Goal: Task Accomplishment & Management: Use online tool/utility

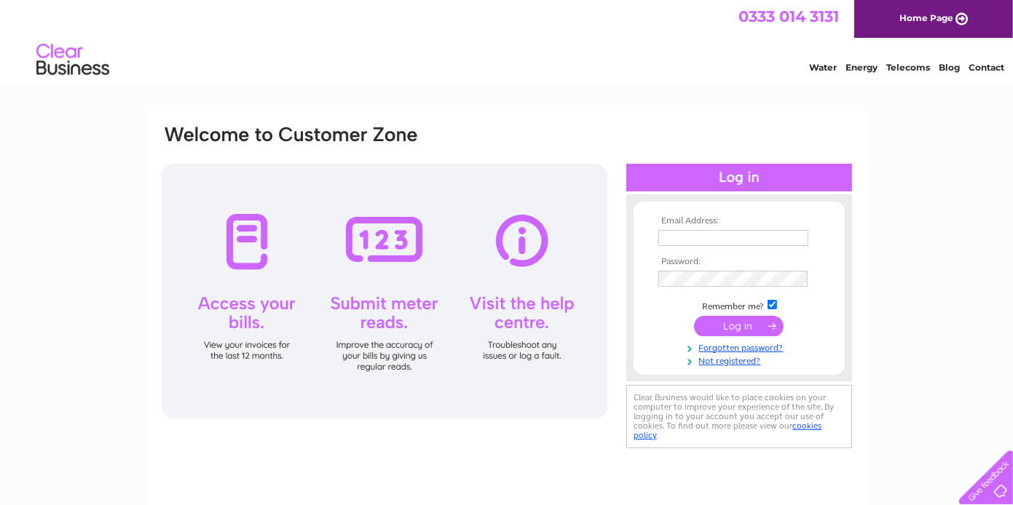
type input "civilstruc@aol.com"
click at [757, 327] on input "submit" at bounding box center [739, 326] width 90 height 20
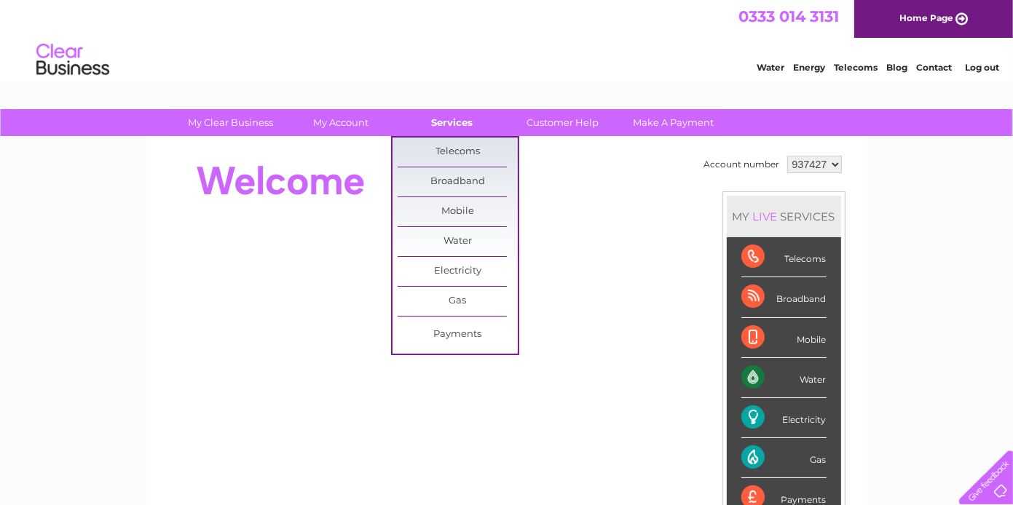
click at [459, 119] on link "Services" at bounding box center [452, 122] width 120 height 27
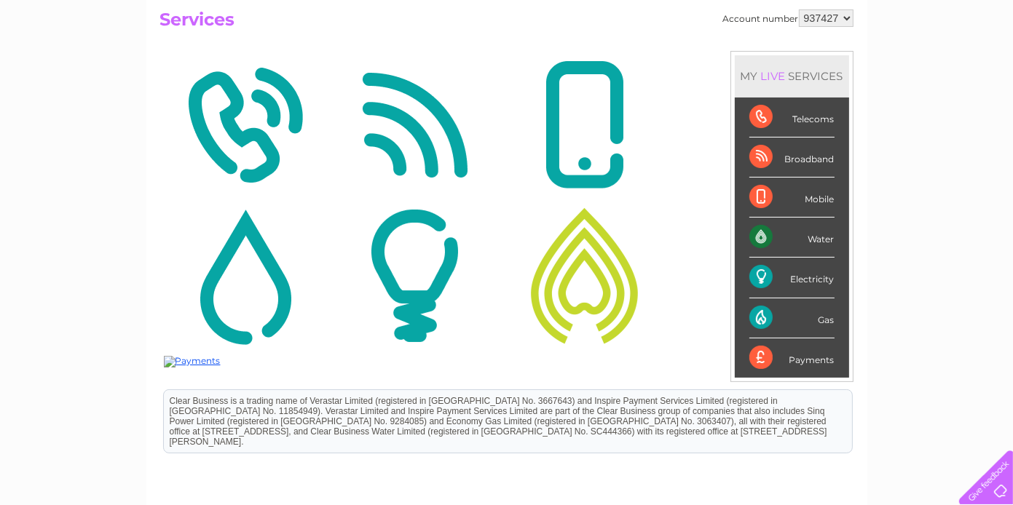
scroll to position [133, 0]
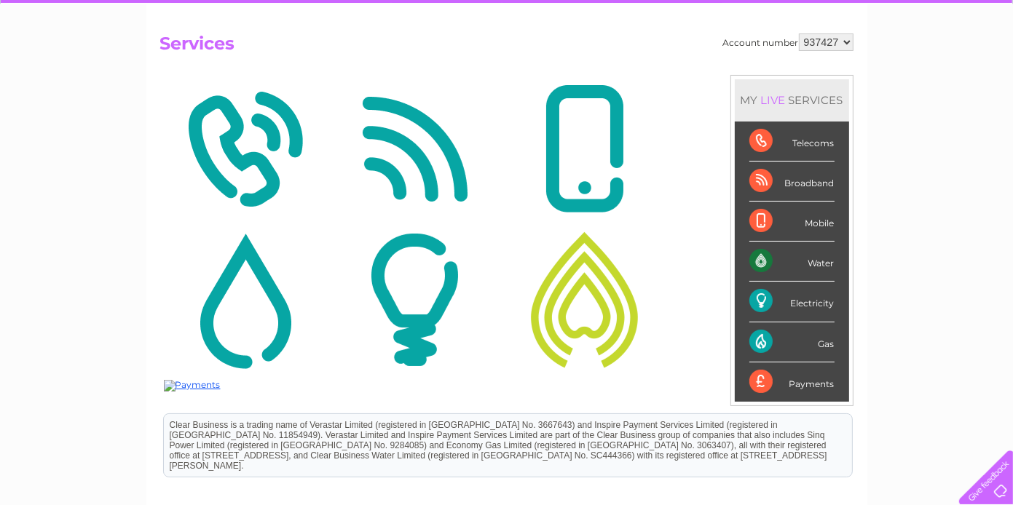
drag, startPoint x: 805, startPoint y: 307, endPoint x: 519, endPoint y: 296, distance: 286.4
click at [804, 309] on div "Electricity" at bounding box center [791, 302] width 85 height 40
click at [771, 301] on div "Electricity" at bounding box center [791, 302] width 85 height 40
click at [781, 341] on div "Gas" at bounding box center [791, 343] width 85 height 40
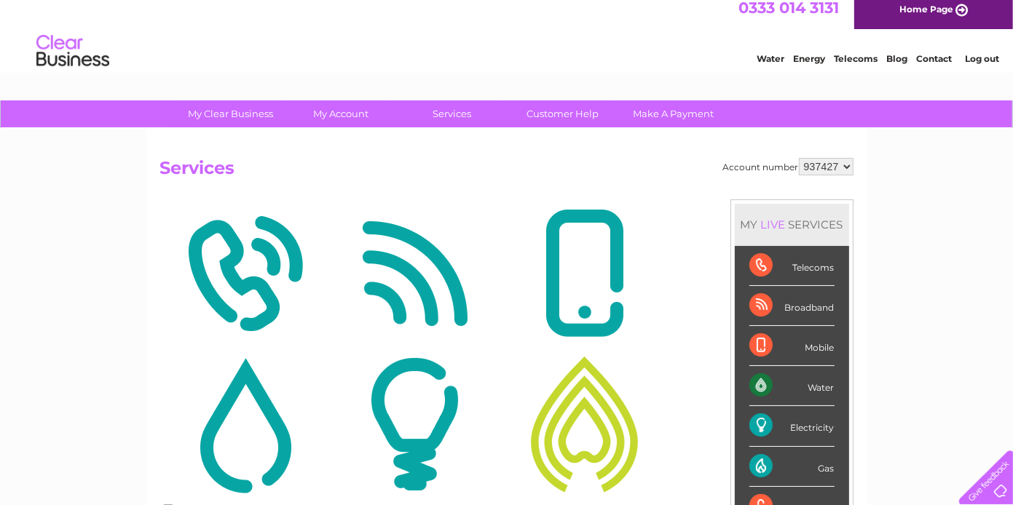
scroll to position [0, 0]
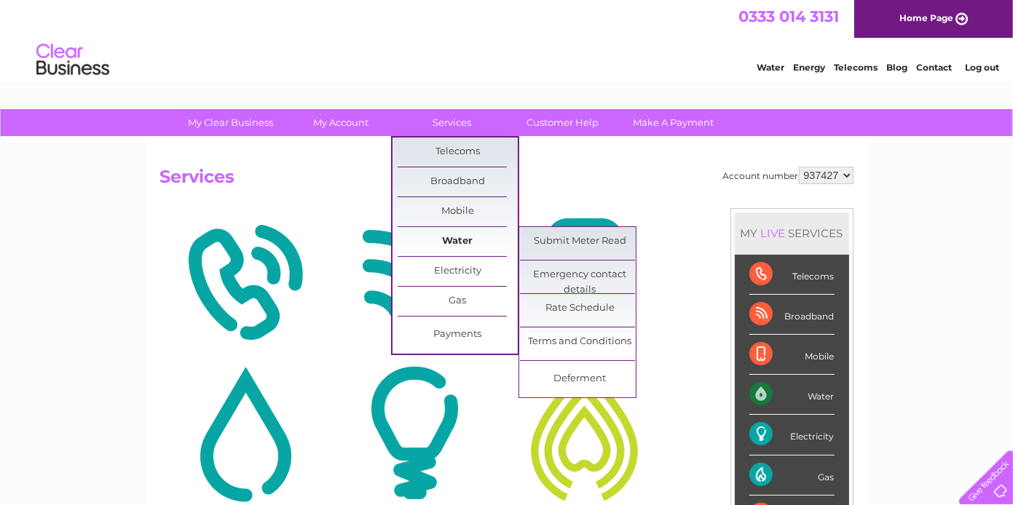
click at [442, 234] on link "Water" at bounding box center [458, 241] width 120 height 29
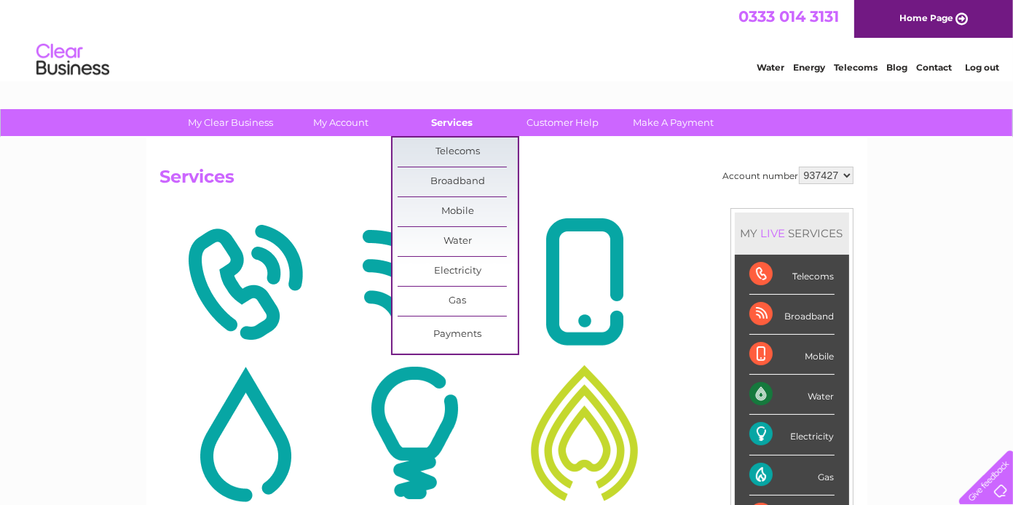
click at [446, 123] on link "Services" at bounding box center [452, 122] width 120 height 27
click at [457, 300] on link "Gas" at bounding box center [458, 301] width 120 height 29
click at [441, 296] on link "Gas" at bounding box center [458, 301] width 120 height 29
click at [548, 308] on link "Submit Meter Read" at bounding box center [580, 305] width 120 height 29
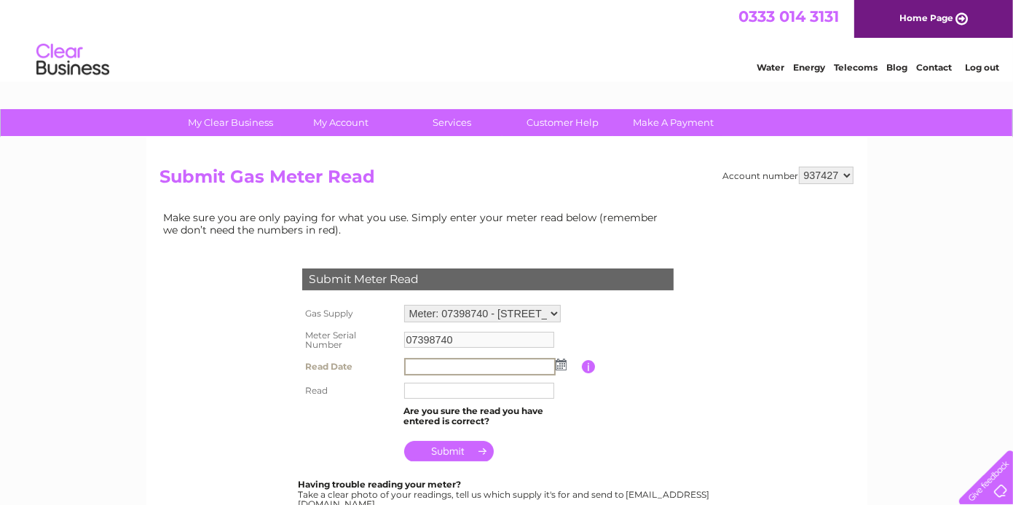
click at [432, 364] on input "text" at bounding box center [479, 366] width 151 height 17
click at [556, 366] on img at bounding box center [561, 365] width 11 height 12
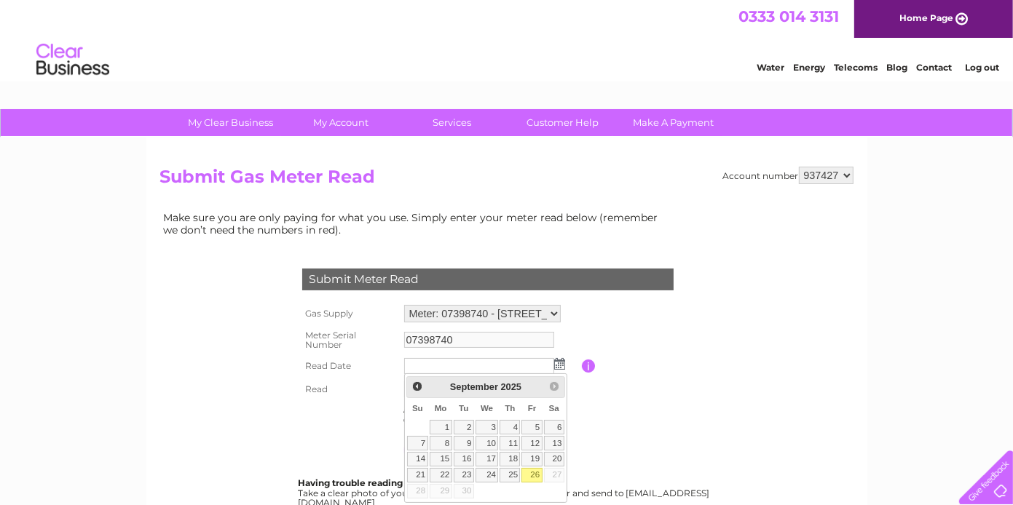
click at [531, 470] on link "26" at bounding box center [531, 475] width 20 height 15
type input "2025/09/26"
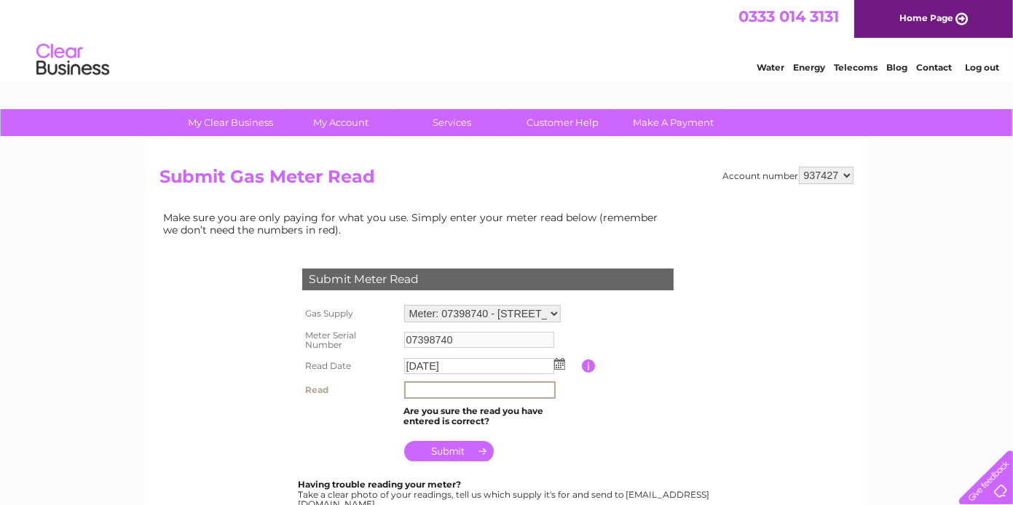
click at [421, 390] on input "text" at bounding box center [479, 390] width 151 height 17
type input "0040"
click at [452, 451] on input "submit" at bounding box center [449, 450] width 90 height 20
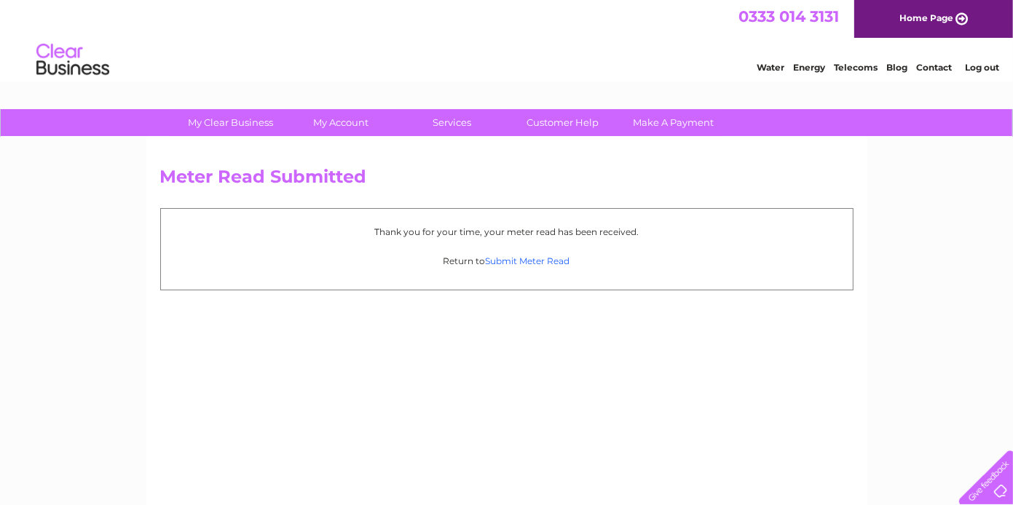
click at [508, 260] on link "Submit Meter Read" at bounding box center [528, 261] width 84 height 11
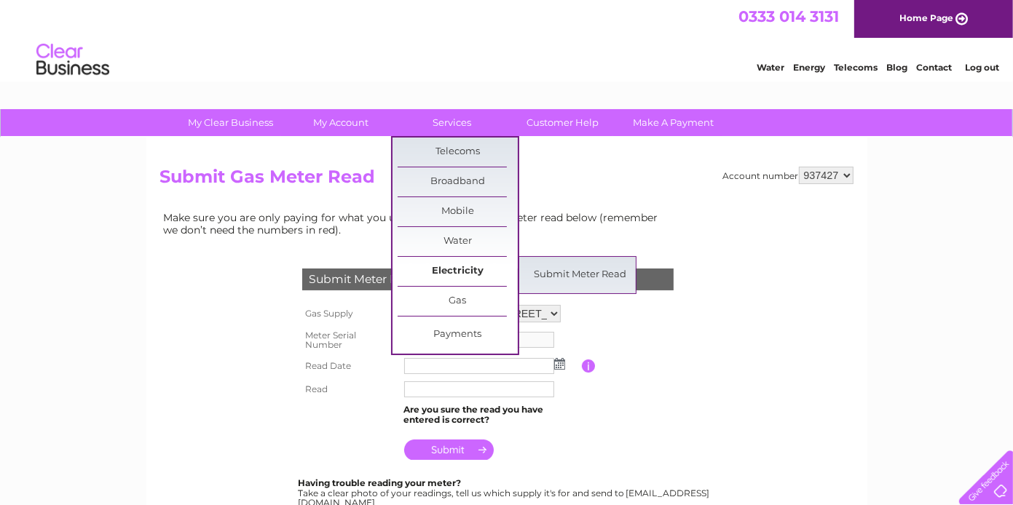
click at [461, 272] on link "Electricity" at bounding box center [458, 271] width 120 height 29
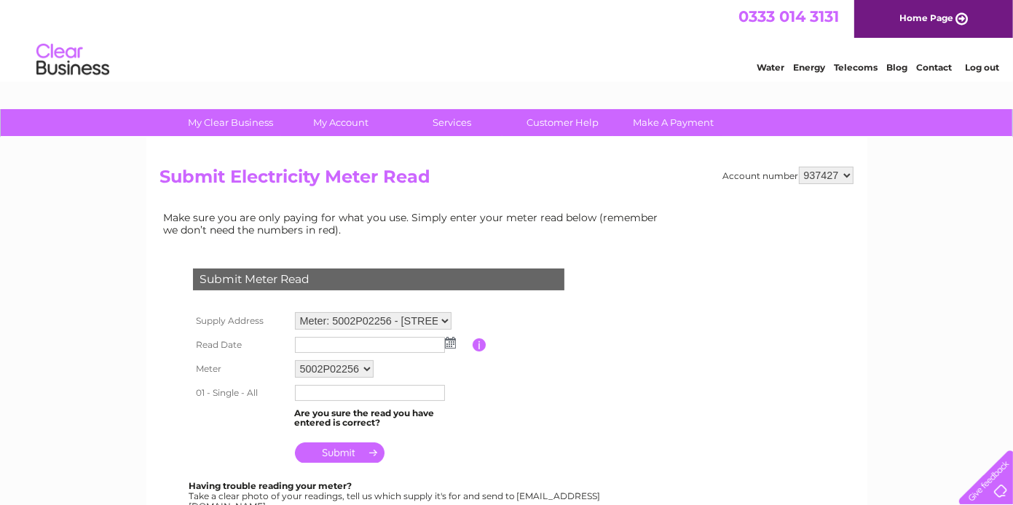
click at [452, 346] on img at bounding box center [450, 343] width 11 height 12
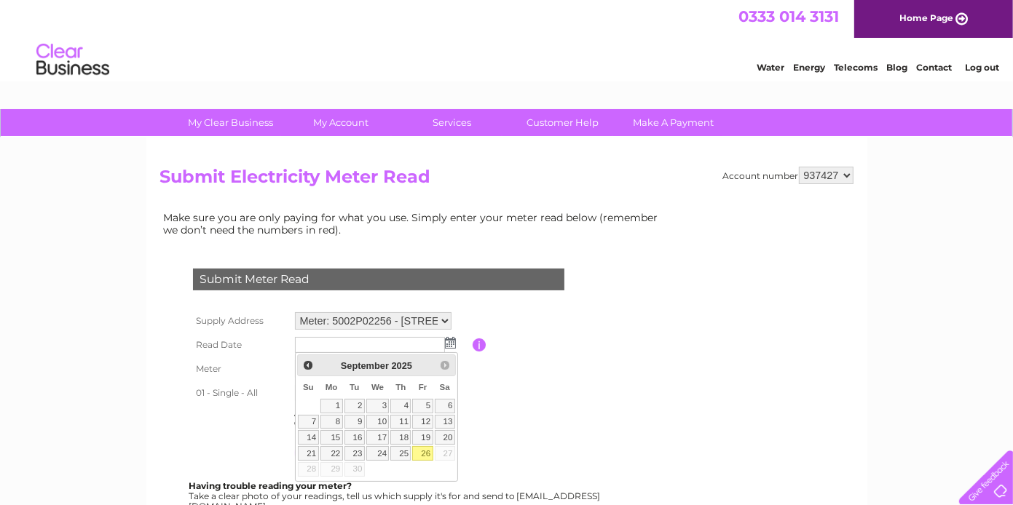
click at [429, 455] on link "26" at bounding box center [422, 453] width 20 height 15
type input "[DATE]"
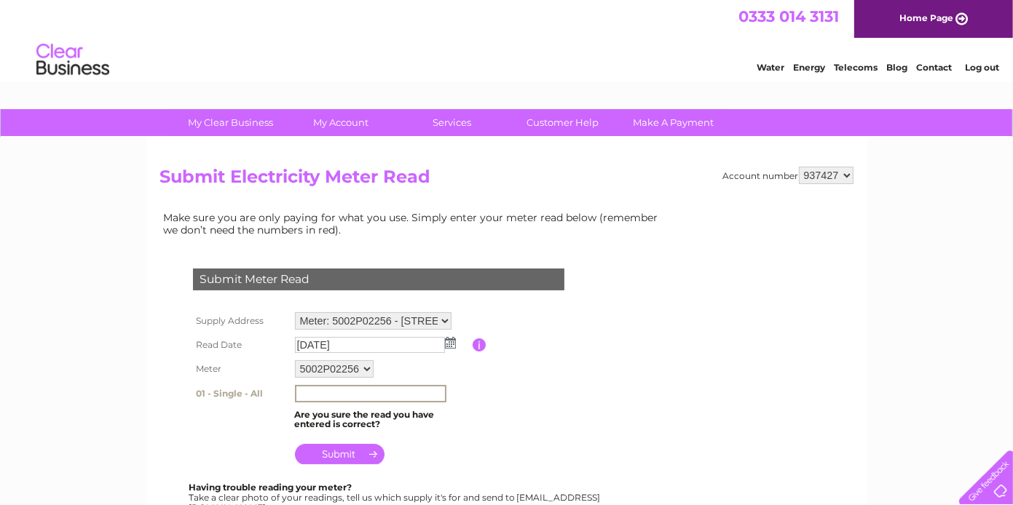
click at [352, 387] on input "text" at bounding box center [370, 393] width 151 height 17
type input "75311"
click at [331, 456] on input "submit" at bounding box center [340, 453] width 90 height 20
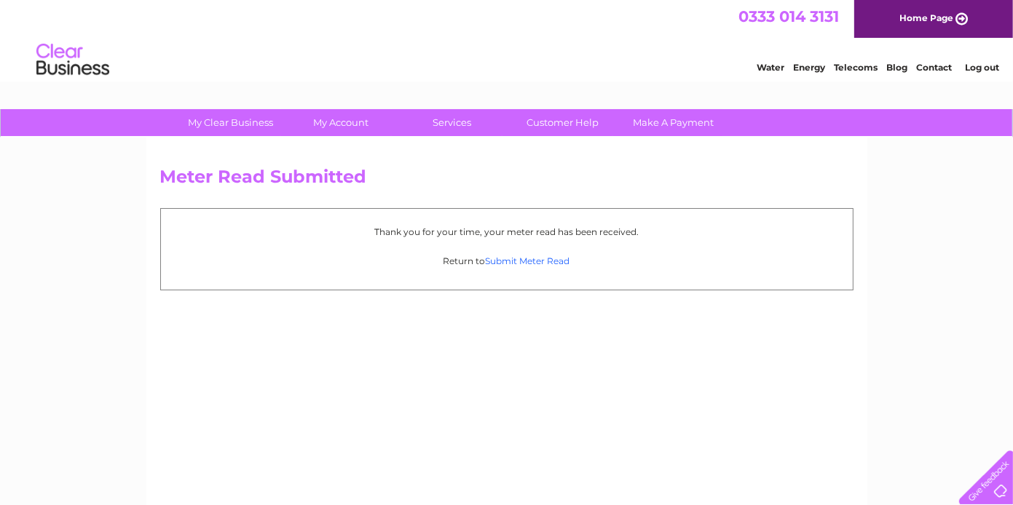
click at [507, 260] on link "Submit Meter Read" at bounding box center [528, 261] width 84 height 11
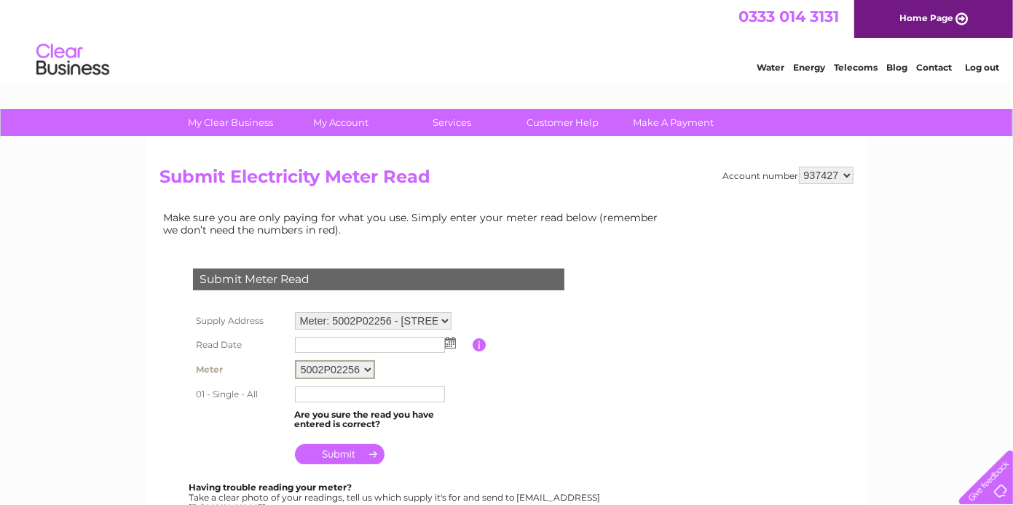
click at [339, 370] on select "5002P02256" at bounding box center [335, 370] width 80 height 19
click at [384, 394] on input "text" at bounding box center [370, 393] width 151 height 17
type input "75311"
click at [338, 455] on input "submit" at bounding box center [340, 454] width 90 height 20
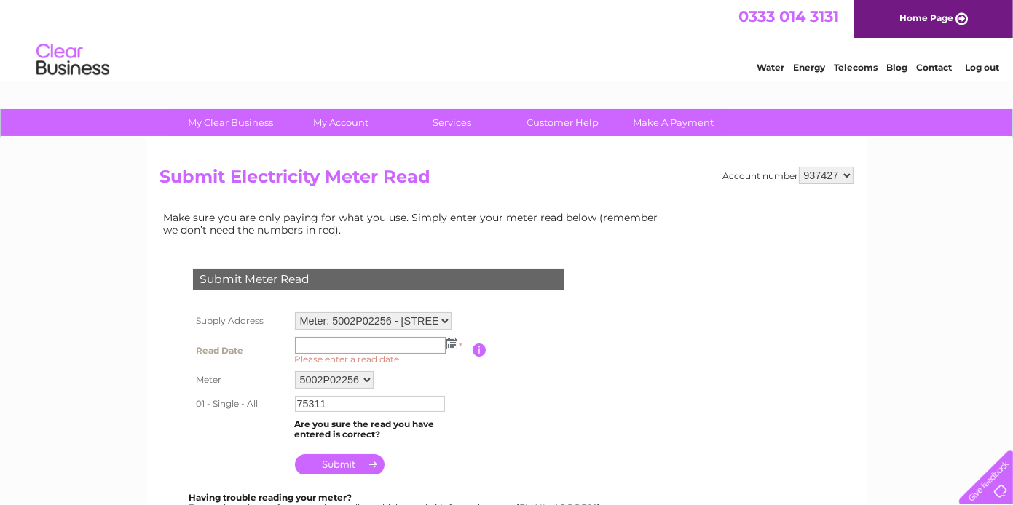
click at [308, 344] on input "text" at bounding box center [370, 345] width 151 height 17
click at [449, 347] on img at bounding box center [450, 343] width 11 height 12
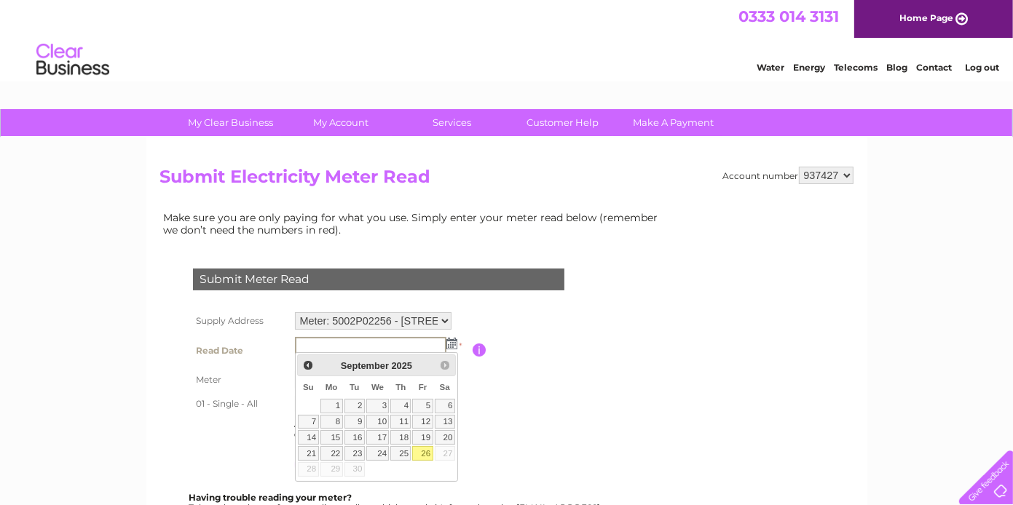
click at [431, 452] on link "26" at bounding box center [422, 453] width 20 height 15
type input "[DATE]"
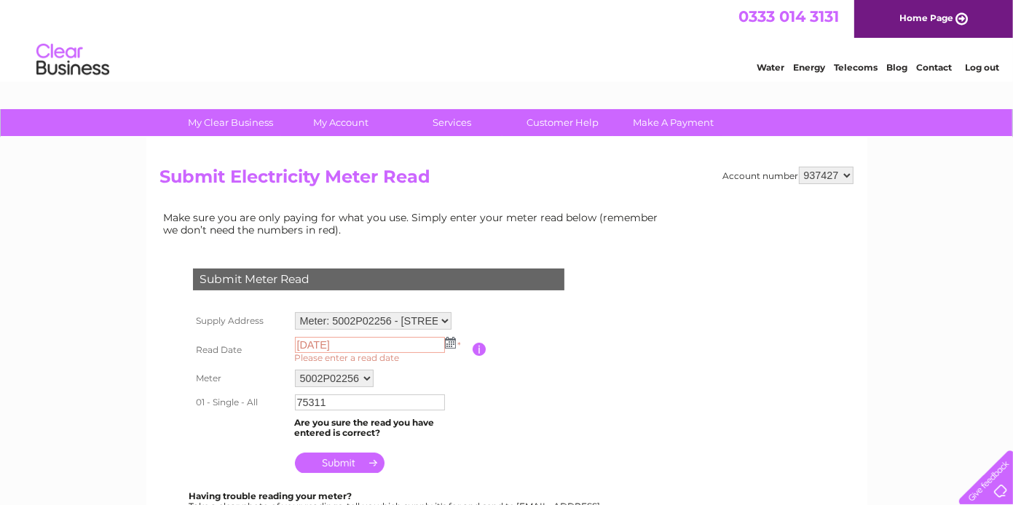
click at [338, 469] on input "submit" at bounding box center [340, 463] width 90 height 20
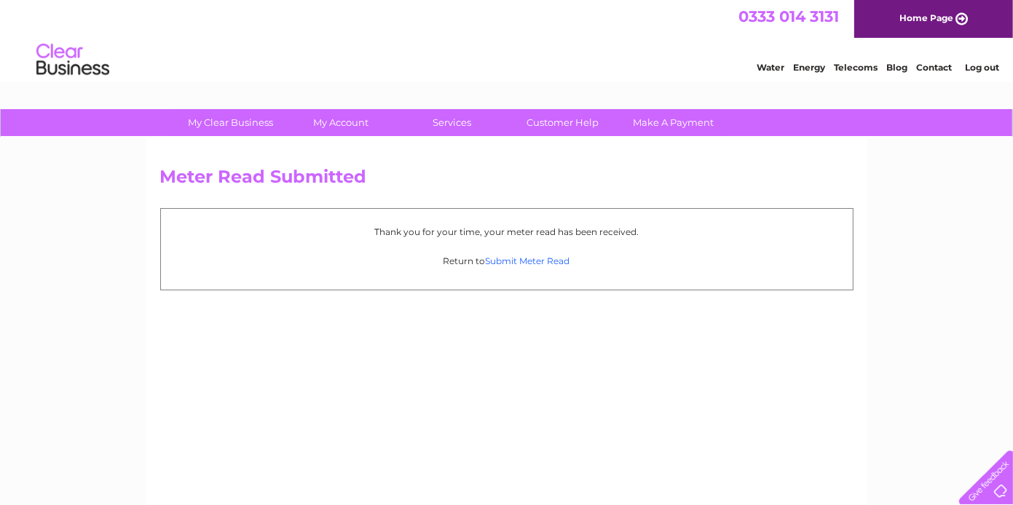
click at [511, 263] on link "Submit Meter Read" at bounding box center [528, 261] width 84 height 11
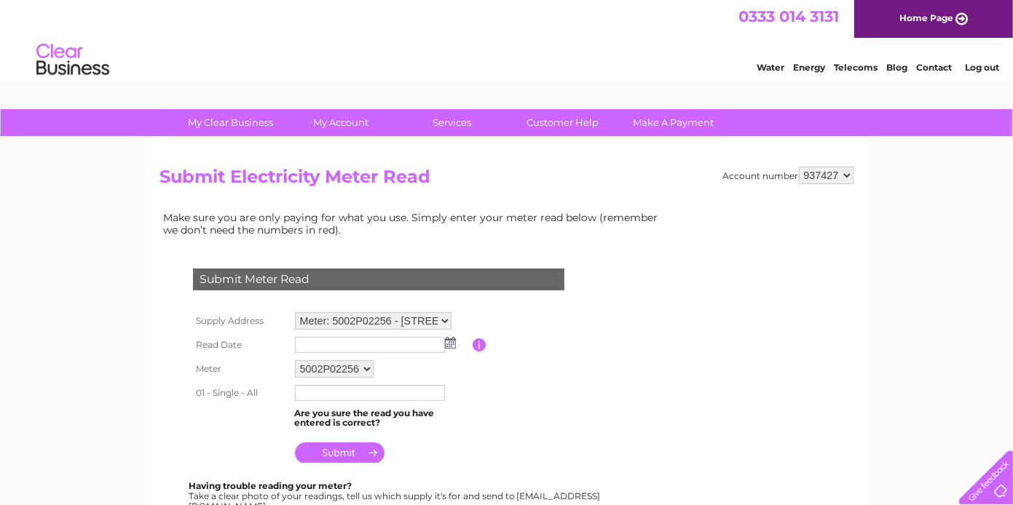
click at [369, 452] on input "submit" at bounding box center [340, 453] width 90 height 20
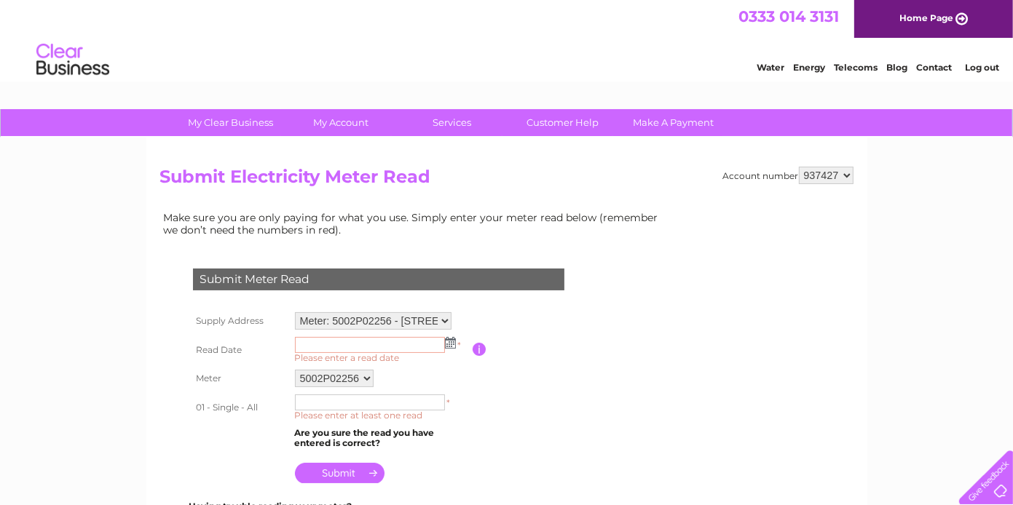
click at [440, 316] on select "Meter: 5002P02256 - [STREET_ADDRESS] Meter: 3310P13004 - [STREET_ADDRESS]" at bounding box center [373, 320] width 157 height 17
select select "126245"
click at [295, 312] on select "Meter: 5002P02256 - 86C North Street, Bo'Ness, West Lothian, EH51 9NF Meter: 33…" at bounding box center [373, 321] width 157 height 19
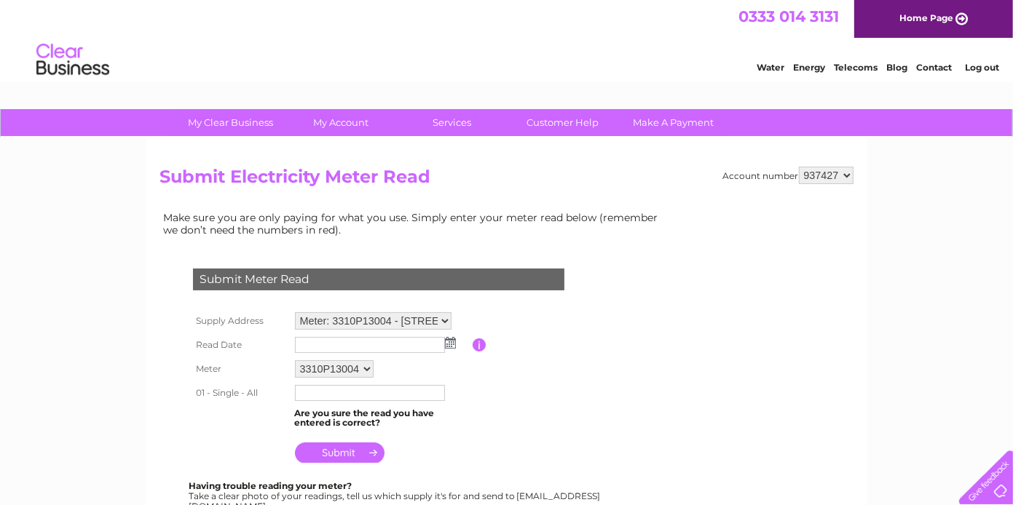
click at [450, 342] on img at bounding box center [450, 343] width 11 height 12
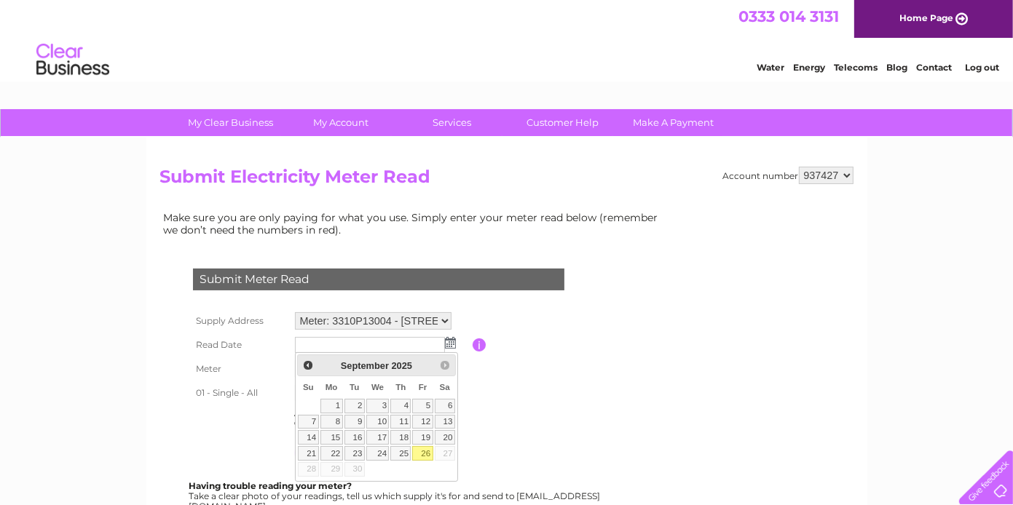
click at [428, 452] on link "26" at bounding box center [422, 453] width 20 height 15
type input "2025/09/26"
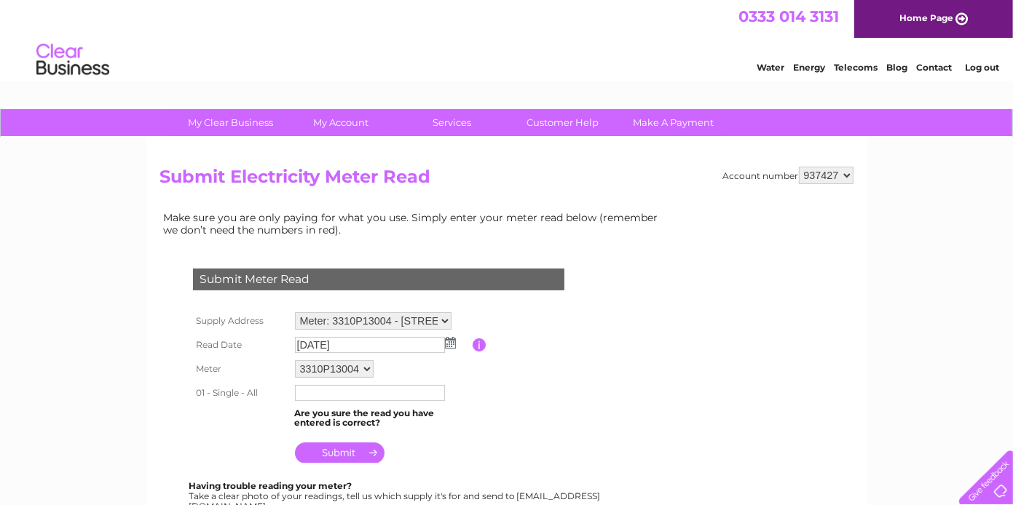
click at [333, 393] on input "text" at bounding box center [370, 393] width 150 height 16
type input "0360"
click at [332, 455] on input "submit" at bounding box center [340, 453] width 90 height 20
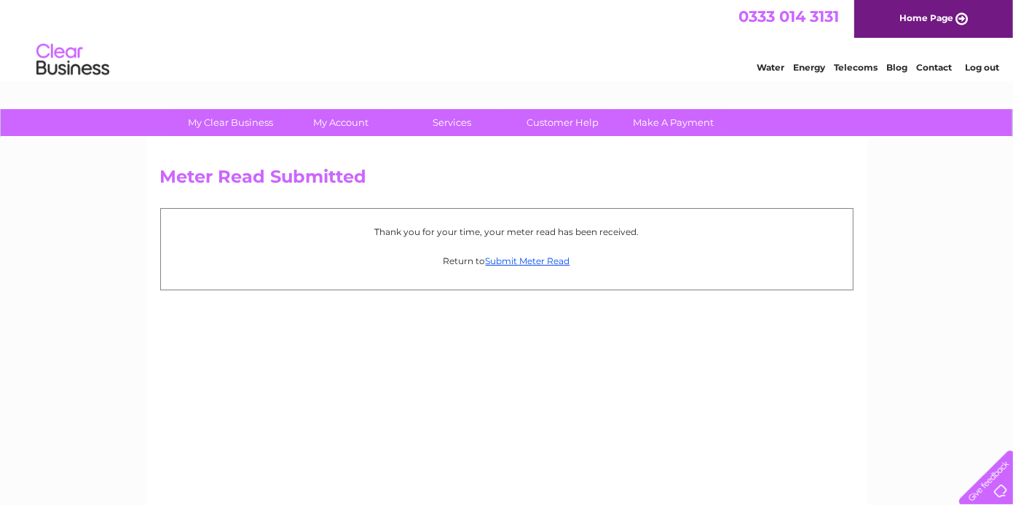
drag, startPoint x: 492, startPoint y: 271, endPoint x: 470, endPoint y: 268, distance: 22.0
click at [481, 271] on div "Thank you for your time, your meter read has been received. Return to Submit Me…" at bounding box center [506, 249] width 693 height 82
